Goal: Find specific page/section: Find specific page/section

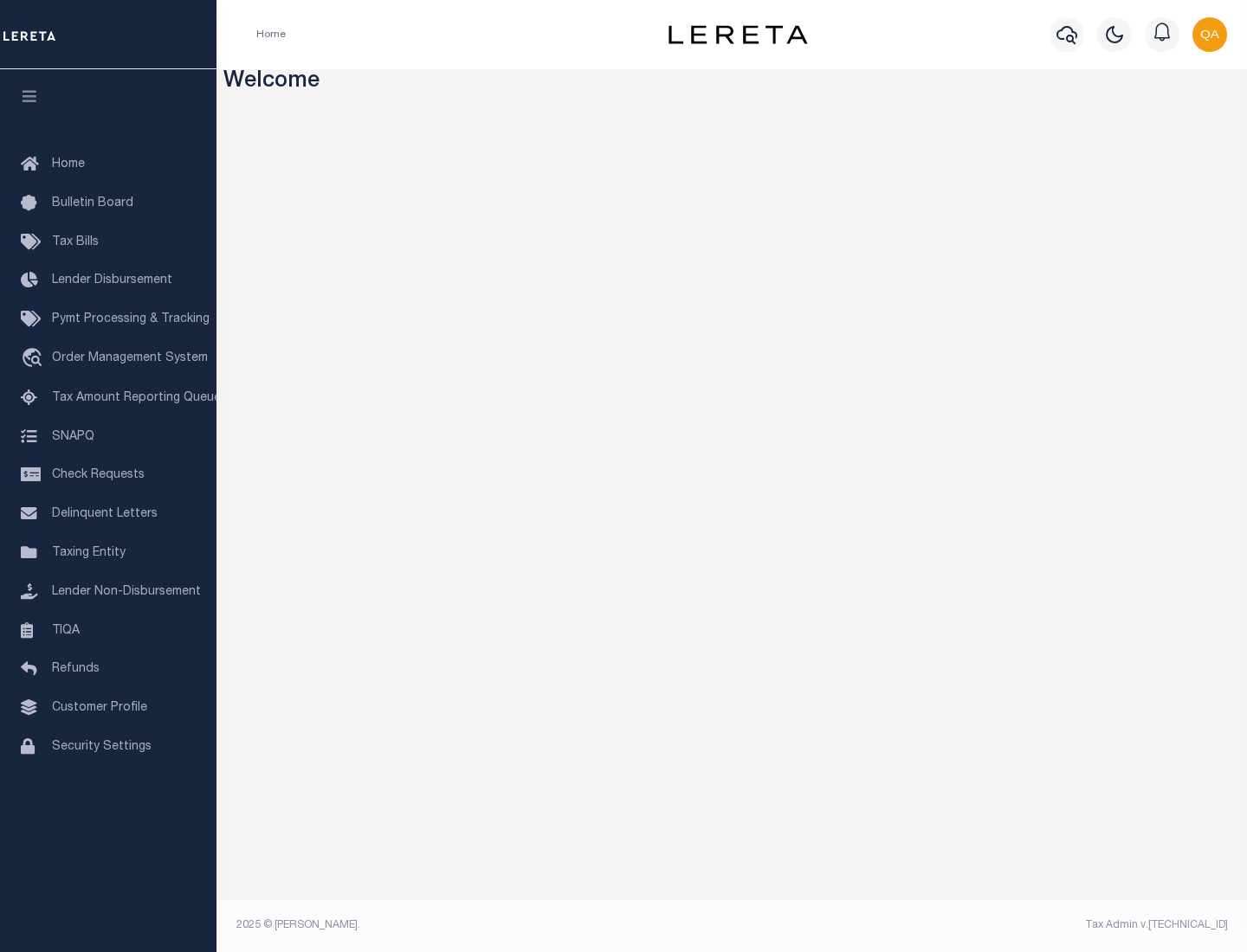
click at [108, 630] on link "TIQA" at bounding box center [108, 631] width 216 height 39
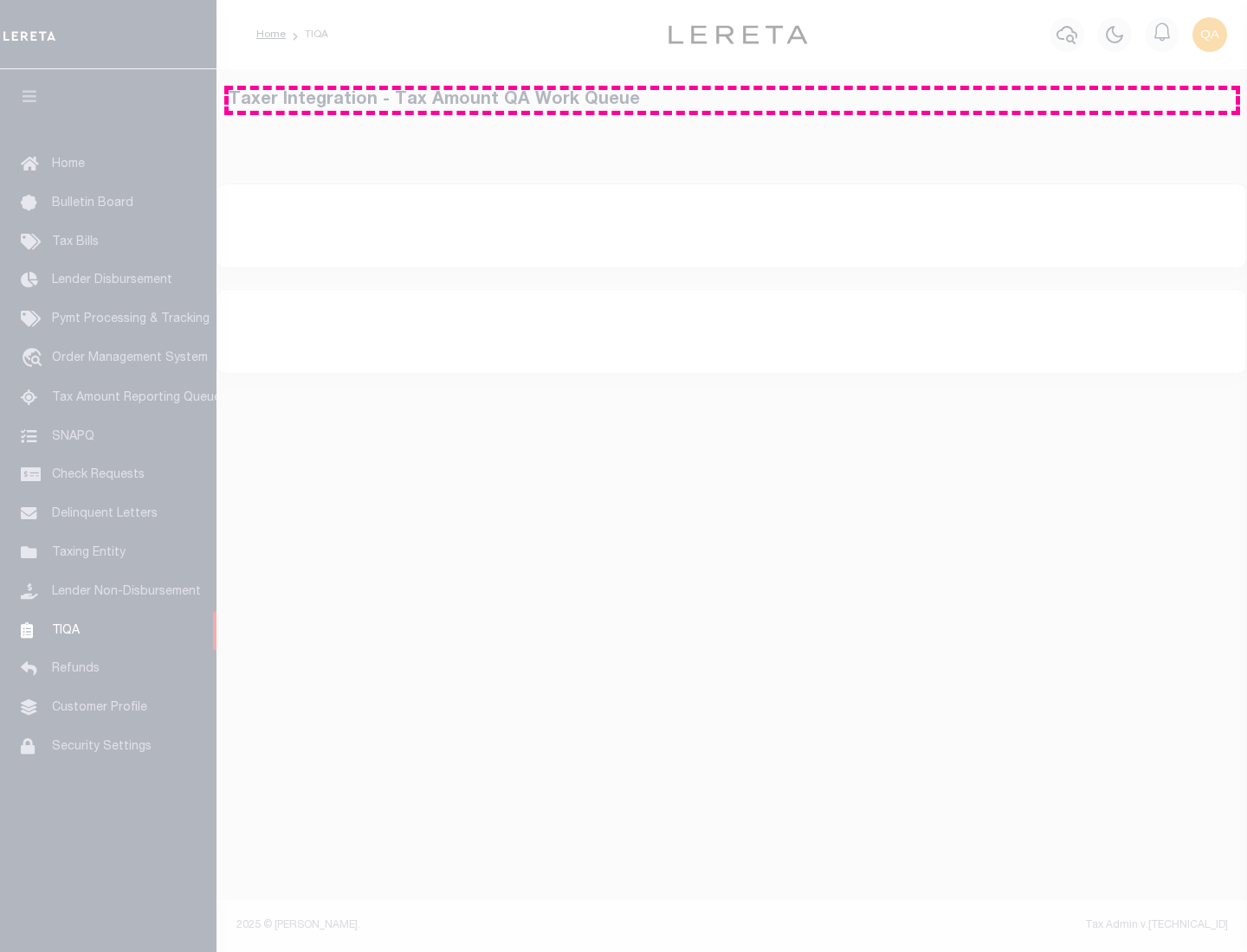
select select "200"
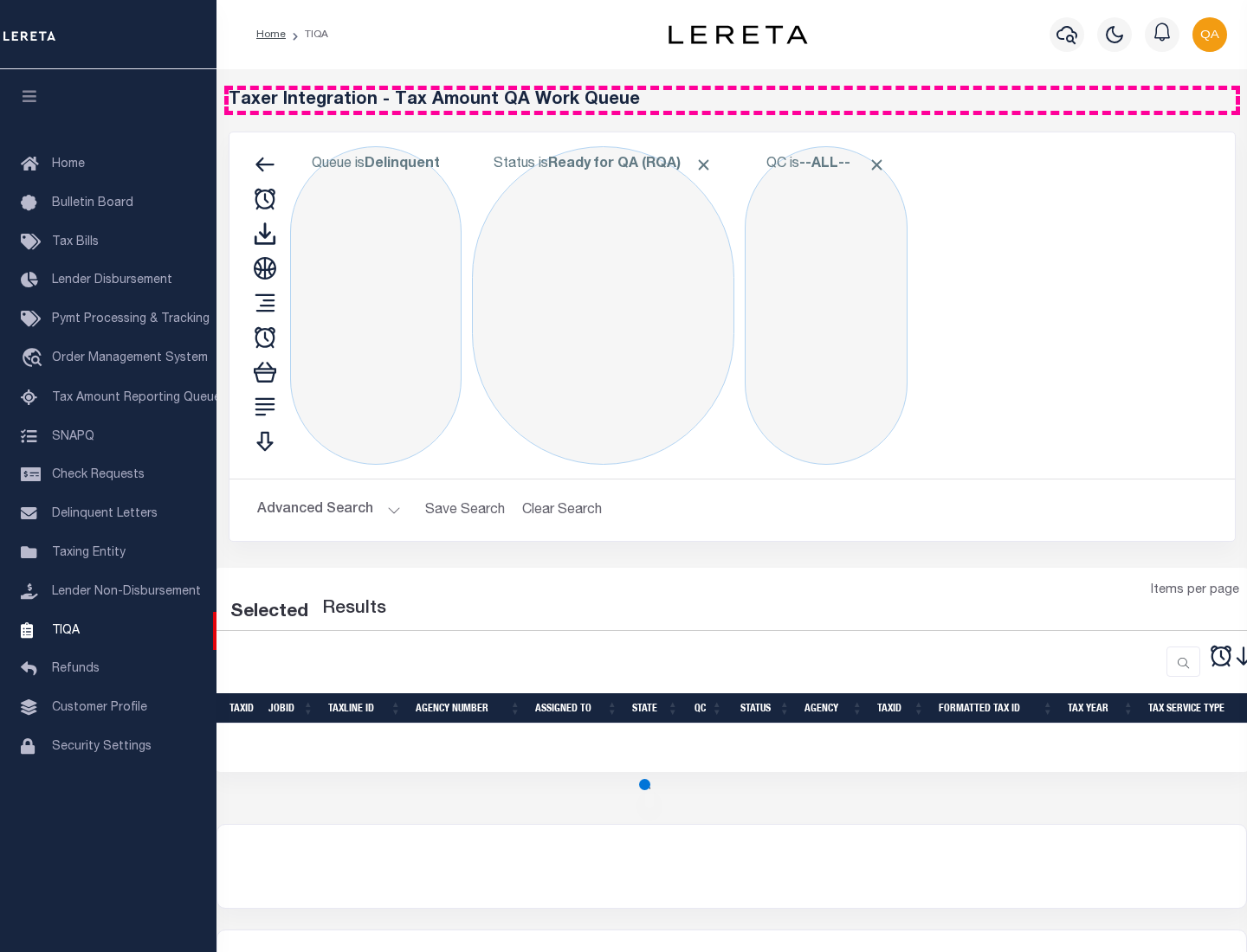
select select "200"
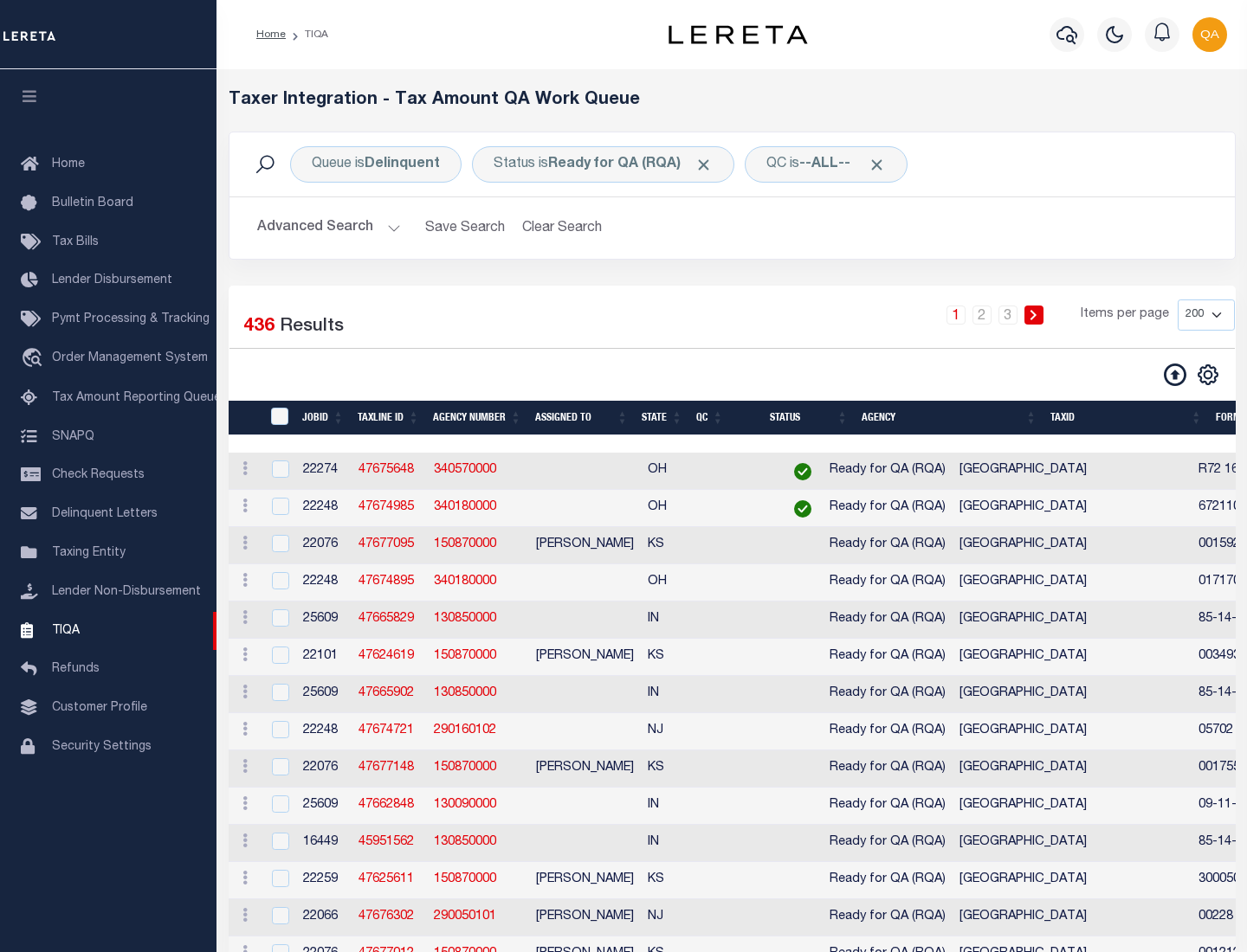
click at [709, 165] on span "Click to Remove" at bounding box center [703, 165] width 18 height 18
